Goal: Information Seeking & Learning: Learn about a topic

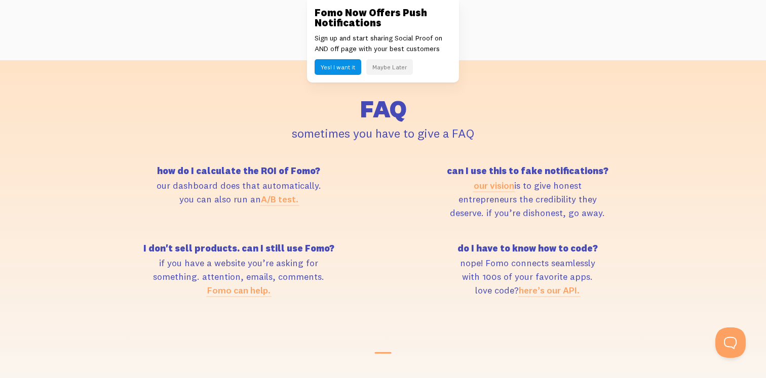
scroll to position [4333, 0]
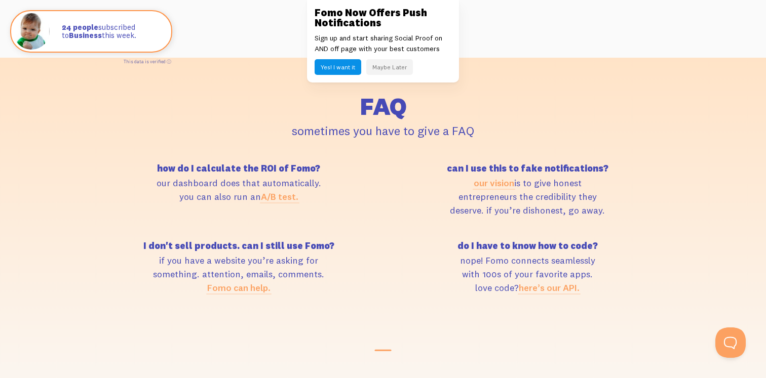
click at [555, 285] on link "here’s our API." at bounding box center [549, 288] width 61 height 12
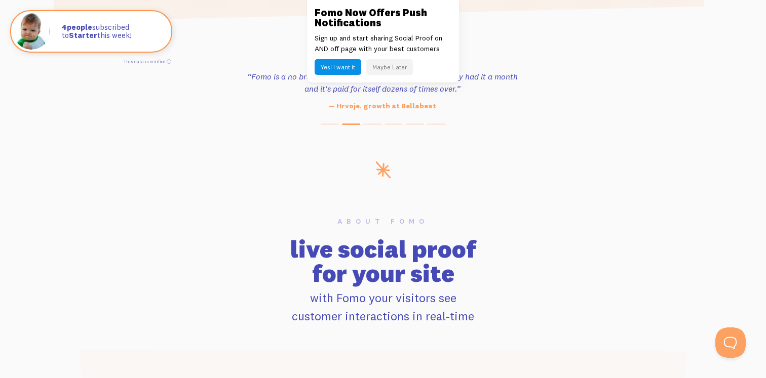
scroll to position [0, 0]
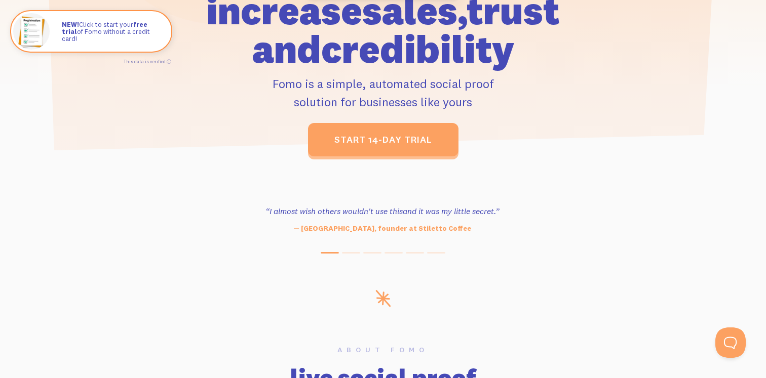
scroll to position [318, 0]
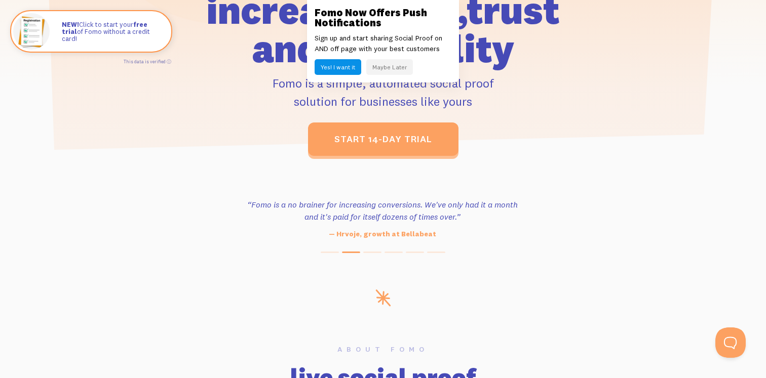
click at [376, 70] on button "Maybe Later" at bounding box center [389, 67] width 47 height 16
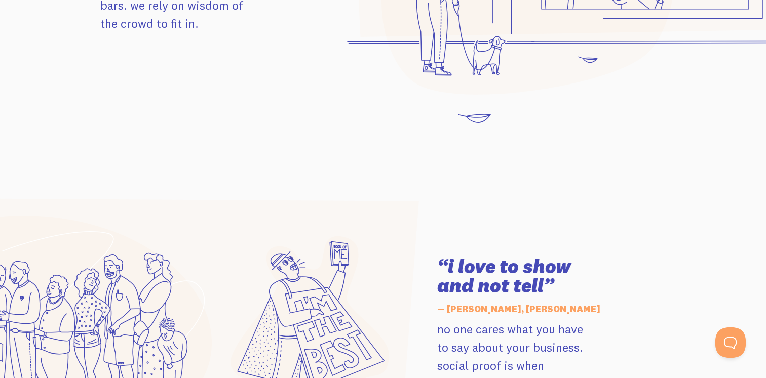
scroll to position [1376, 0]
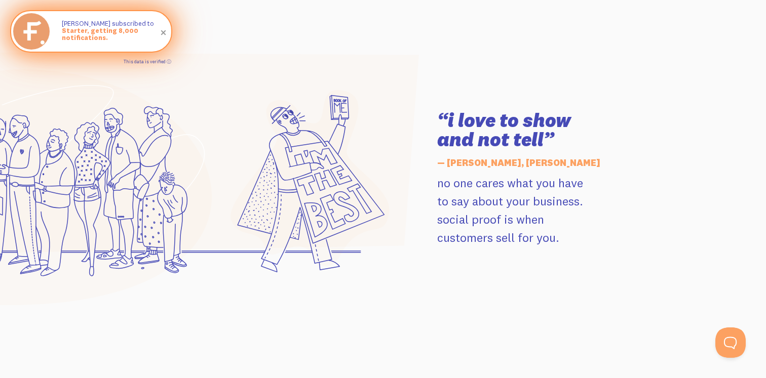
click at [169, 62] on link "This data is verified ⓘ" at bounding box center [148, 62] width 48 height 6
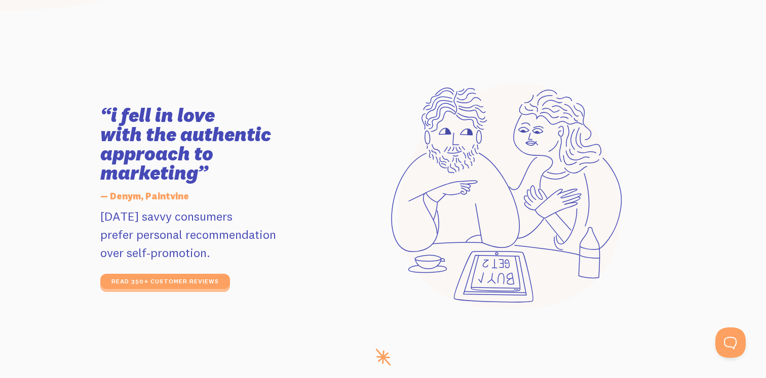
scroll to position [1718, 0]
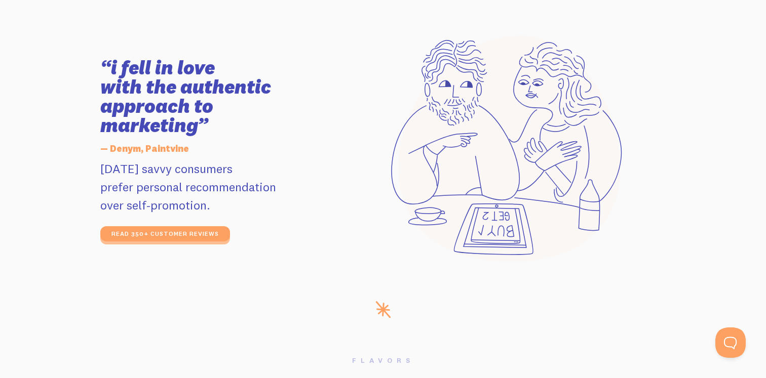
click at [217, 195] on p "today's savvy consumers prefer personal recommendation over self-promotion." at bounding box center [214, 187] width 228 height 55
click at [205, 202] on p "today's savvy consumers prefer personal recommendation over self-promotion." at bounding box center [214, 187] width 228 height 55
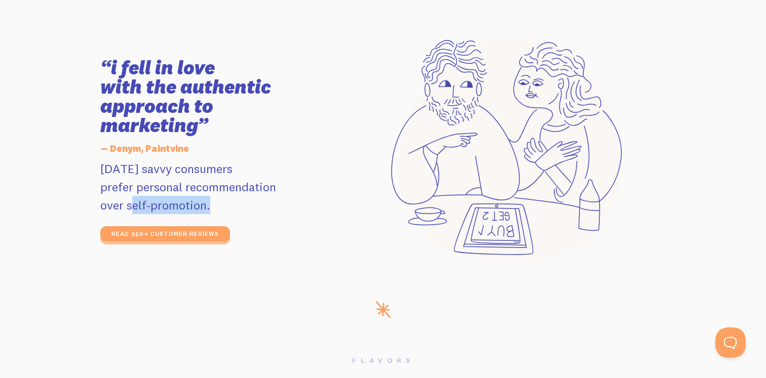
click at [205, 202] on p "today's savvy consumers prefer personal recommendation over self-promotion." at bounding box center [214, 187] width 228 height 55
click at [219, 209] on p "today's savvy consumers prefer personal recommendation over self-promotion." at bounding box center [214, 187] width 228 height 55
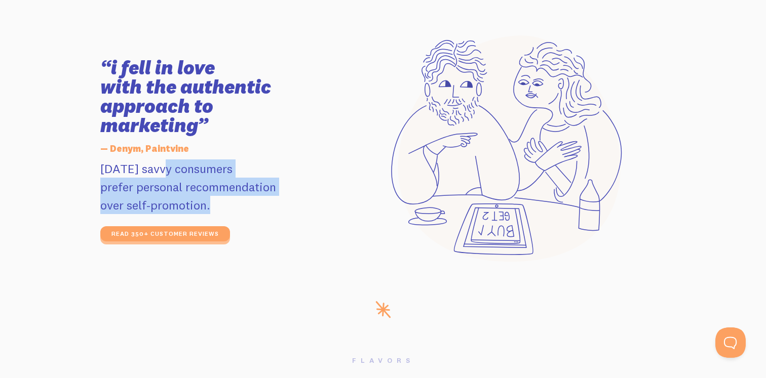
drag, startPoint x: 219, startPoint y: 209, endPoint x: 92, endPoint y: 160, distance: 136.3
click at [92, 160] on section "“i fell in love with the authentic approach to marketing” — Denym, Paintvine to…" at bounding box center [383, 150] width 766 height 302
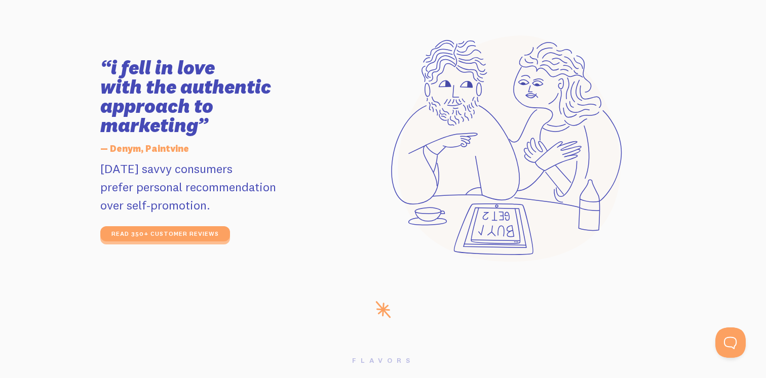
click at [183, 191] on p "today's savvy consumers prefer personal recommendation over self-promotion." at bounding box center [214, 187] width 228 height 55
click at [204, 205] on p "today's savvy consumers prefer personal recommendation over self-promotion." at bounding box center [214, 187] width 228 height 55
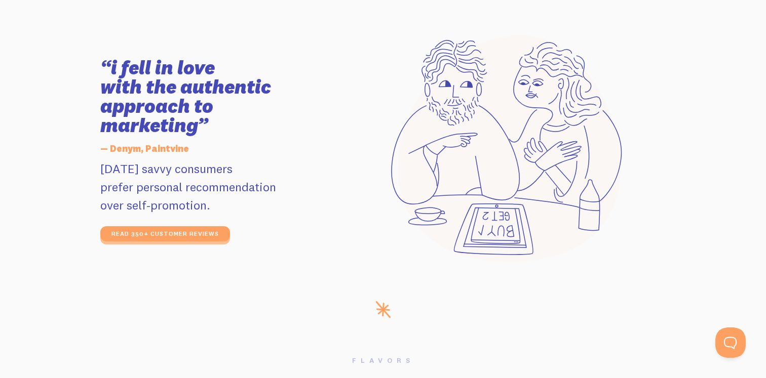
drag, startPoint x: 216, startPoint y: 208, endPoint x: 97, endPoint y: 160, distance: 128.4
click at [97, 160] on div "“i fell in love with the authentic approach to marketing” — Denym, Paintvine to…" at bounding box center [214, 149] width 241 height 183
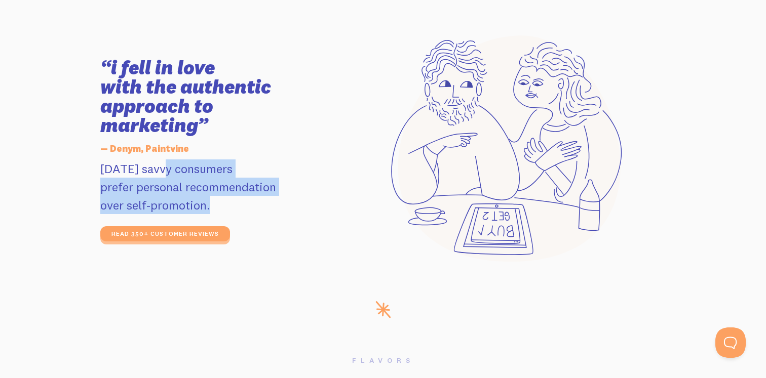
drag, startPoint x: 97, startPoint y: 160, endPoint x: 225, endPoint y: 200, distance: 134.4
click at [226, 201] on div "“i fell in love with the authentic approach to marketing” — Denym, Paintvine to…" at bounding box center [214, 149] width 241 height 183
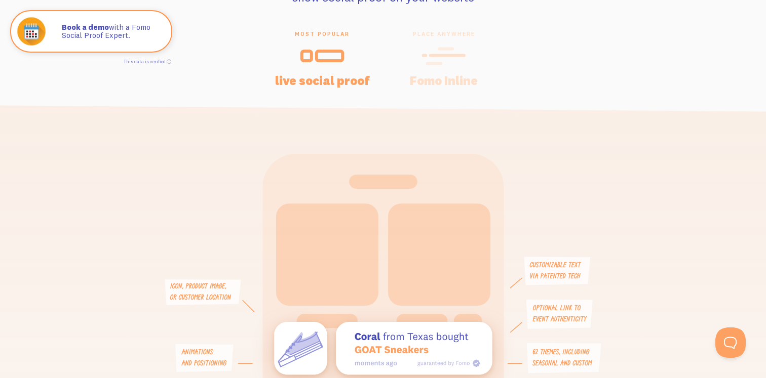
scroll to position [2120, 0]
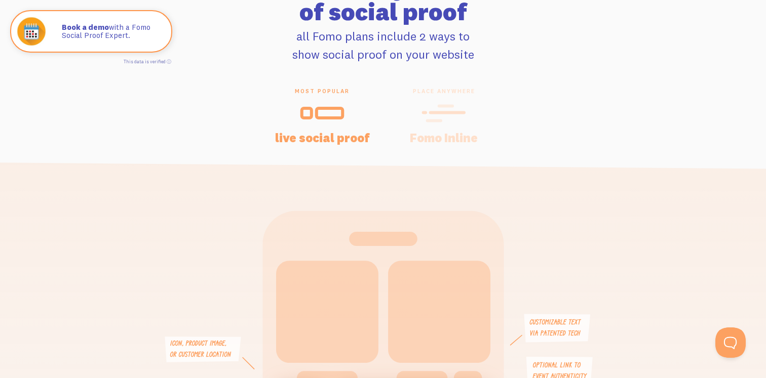
click at [428, 120] on icon at bounding box center [439, 113] width 25 height 15
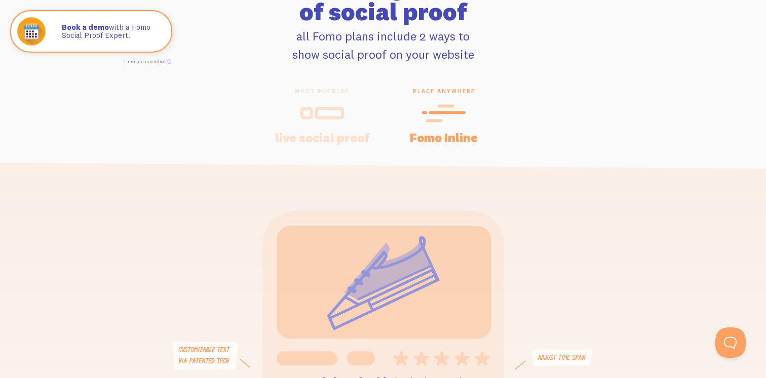
click at [359, 121] on div at bounding box center [321, 113] width 97 height 24
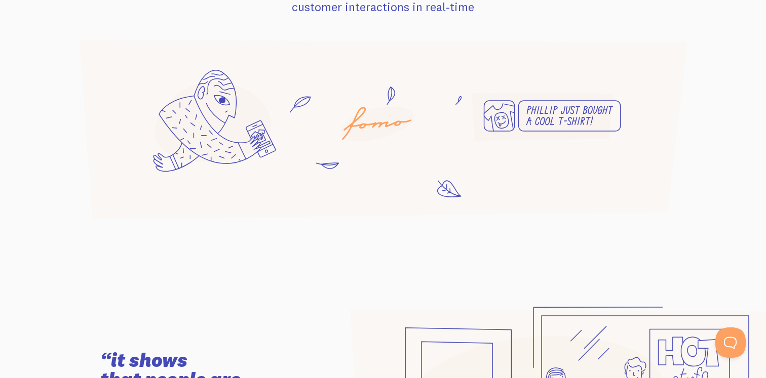
scroll to position [0, 0]
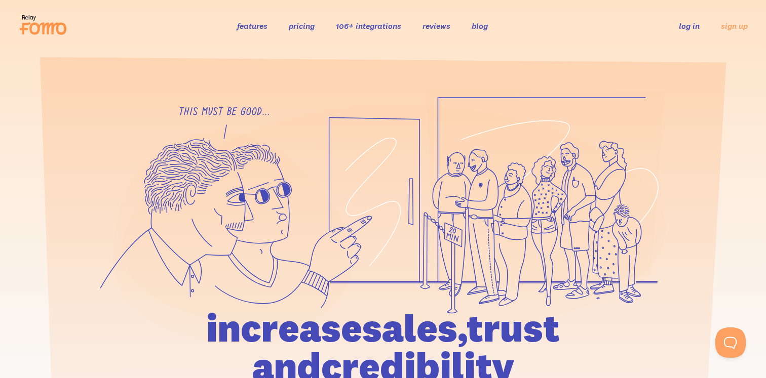
click at [370, 24] on link "106+ integrations" at bounding box center [368, 26] width 65 height 10
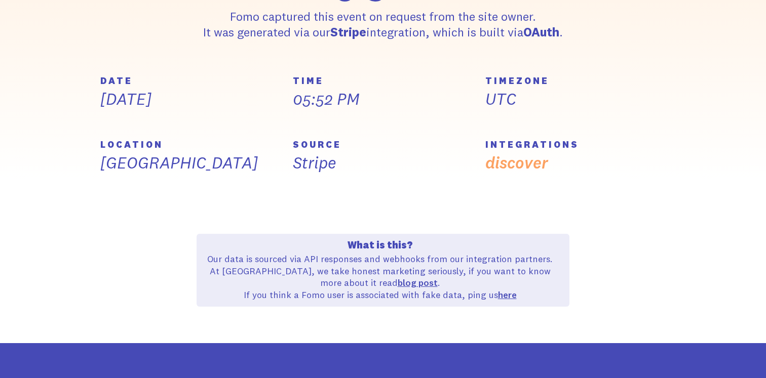
scroll to position [382, 0]
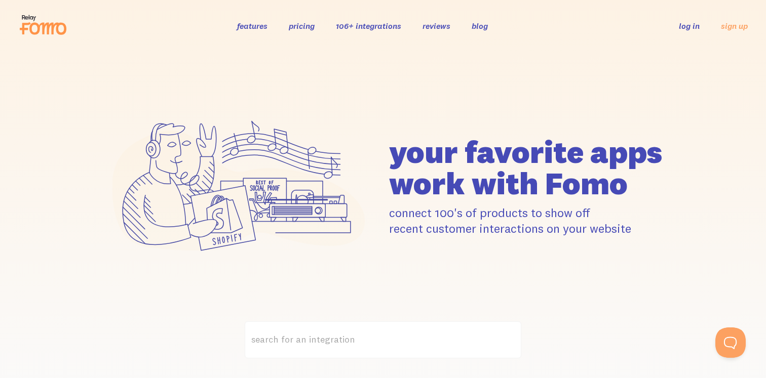
click at [258, 28] on link "features" at bounding box center [252, 26] width 30 height 10
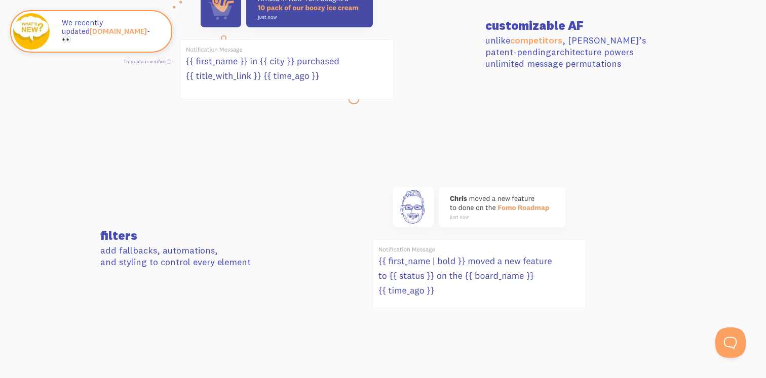
scroll to position [479, 0]
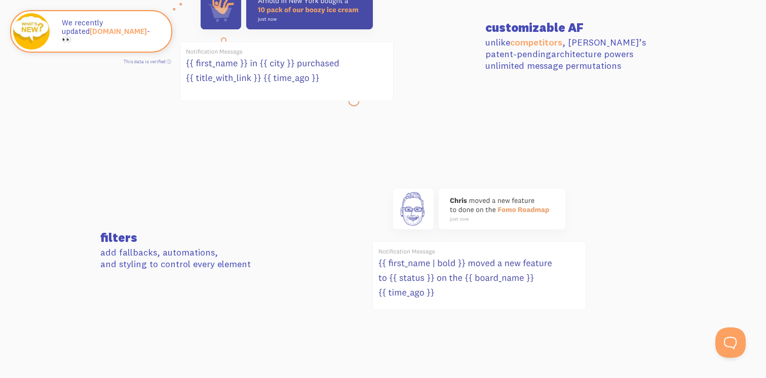
click at [480, 224] on use at bounding box center [479, 209] width 172 height 41
click at [478, 210] on use at bounding box center [479, 209] width 172 height 41
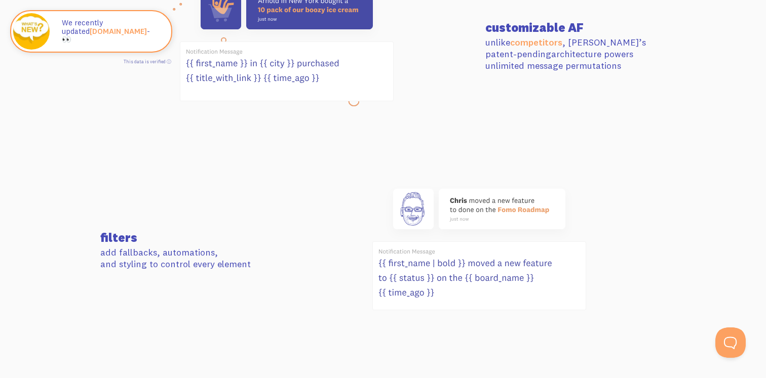
click at [478, 210] on use at bounding box center [479, 209] width 172 height 41
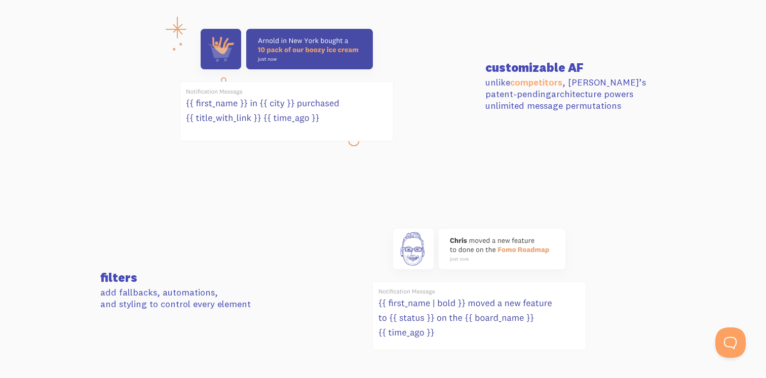
scroll to position [411, 0]
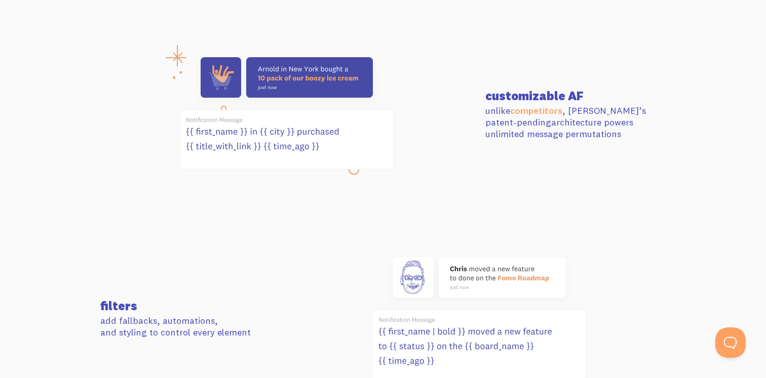
click at [324, 100] on icon at bounding box center [287, 113] width 214 height 125
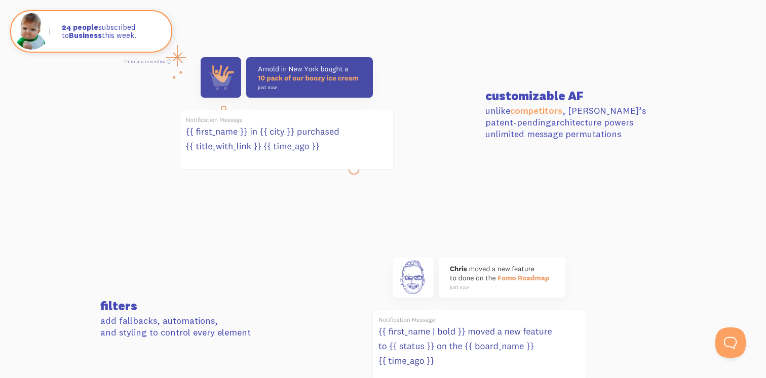
click at [324, 100] on icon at bounding box center [287, 113] width 214 height 125
click at [326, 84] on use at bounding box center [287, 77] width 172 height 41
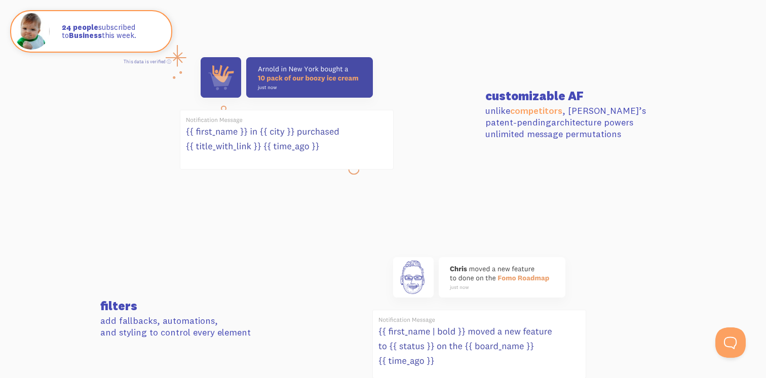
click at [272, 66] on use at bounding box center [287, 77] width 172 height 41
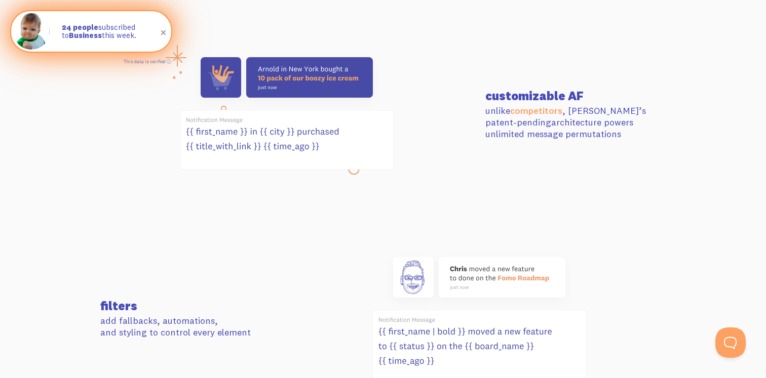
click at [118, 35] on p "24 people subscribed to Business this week." at bounding box center [111, 31] width 99 height 17
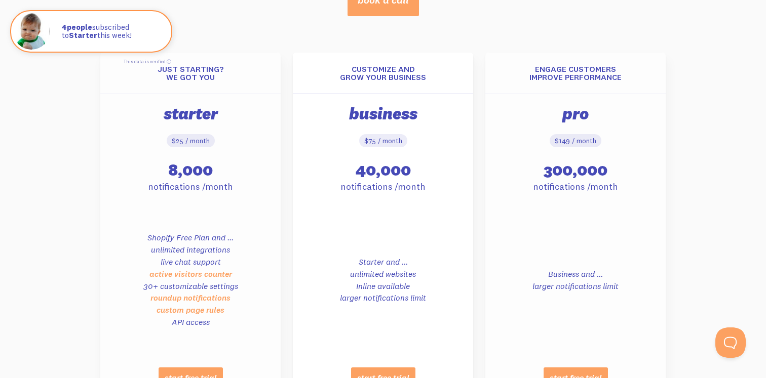
scroll to position [459, 0]
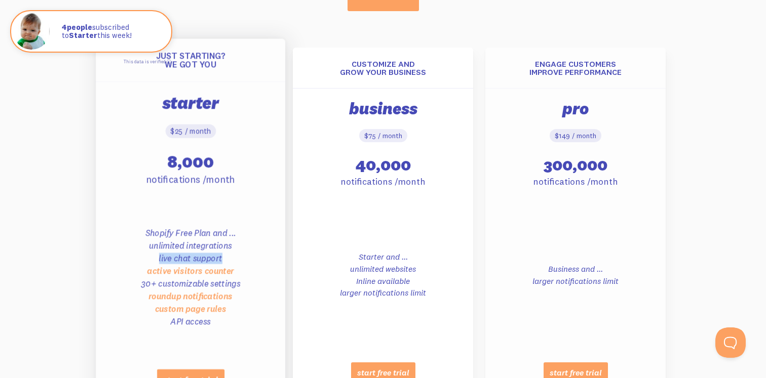
drag, startPoint x: 157, startPoint y: 253, endPoint x: 239, endPoint y: 258, distance: 81.7
click at [239, 259] on ul "Shopify Free Plan and ... unlimited integrations live chat support active visit…" at bounding box center [190, 277] width 177 height 133
click at [239, 258] on ul "Shopify Free Plan and ... unlimited integrations live chat support active visit…" at bounding box center [190, 277] width 177 height 133
drag, startPoint x: 239, startPoint y: 258, endPoint x: 151, endPoint y: 259, distance: 87.1
click at [151, 259] on ul "Shopify Free Plan and ... unlimited integrations live chat support active visit…" at bounding box center [190, 277] width 177 height 133
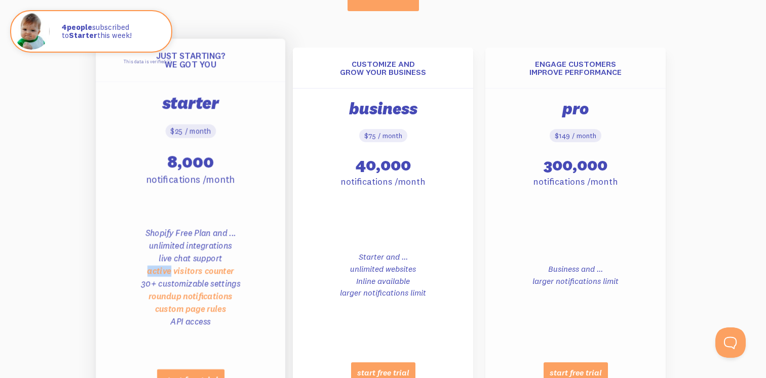
click at [151, 259] on ul "Shopify Free Plan and ... unlimited integrations live chat support active visit…" at bounding box center [190, 277] width 177 height 133
click at [165, 262] on li "live chat support" at bounding box center [190, 258] width 63 height 11
click at [166, 259] on li "live chat support" at bounding box center [190, 258] width 63 height 11
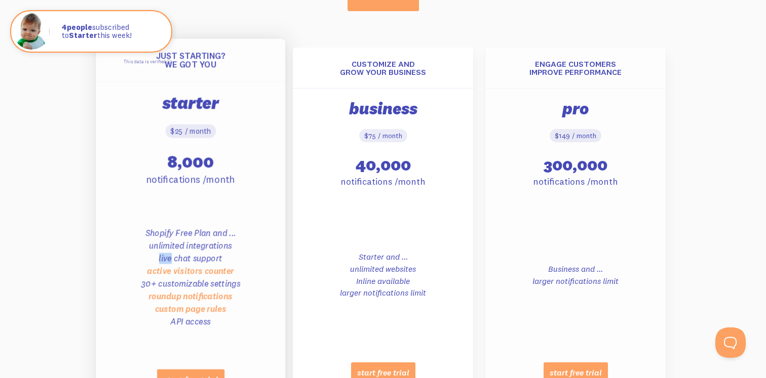
click at [166, 259] on li "live chat support" at bounding box center [190, 258] width 63 height 11
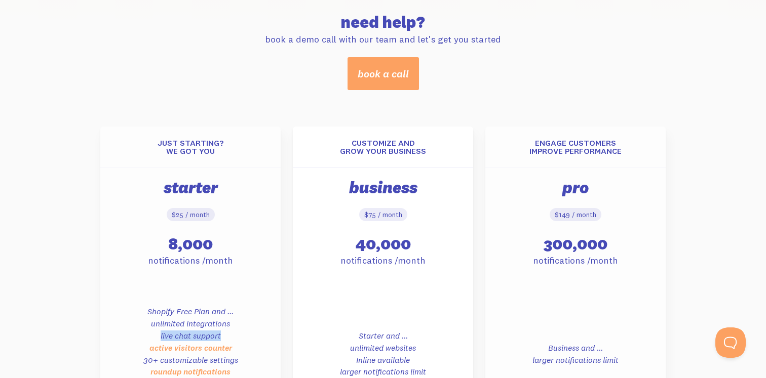
scroll to position [0, 0]
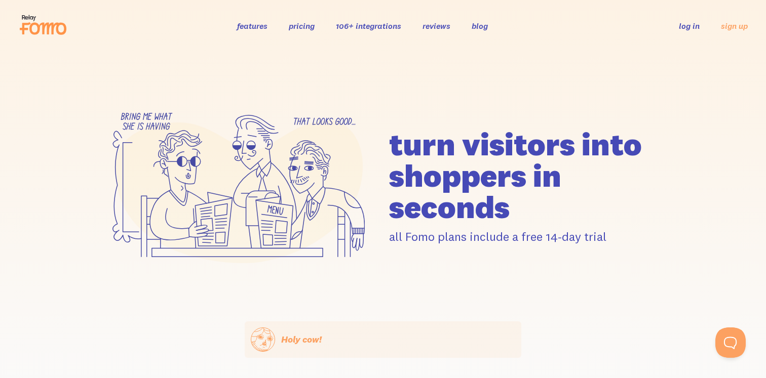
click at [63, 27] on icon at bounding box center [43, 24] width 50 height 25
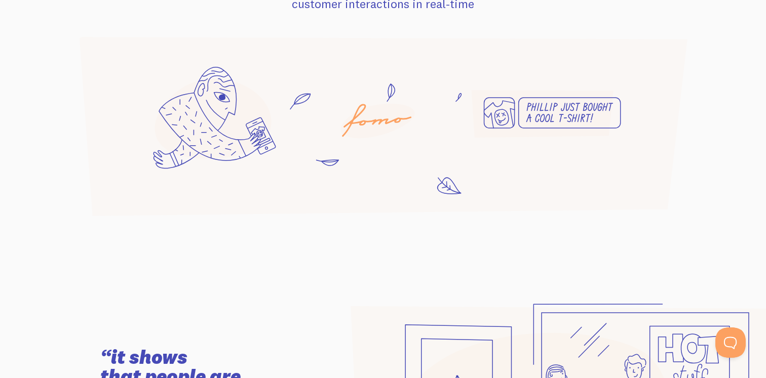
scroll to position [755, 0]
